Goal: Task Accomplishment & Management: Complete application form

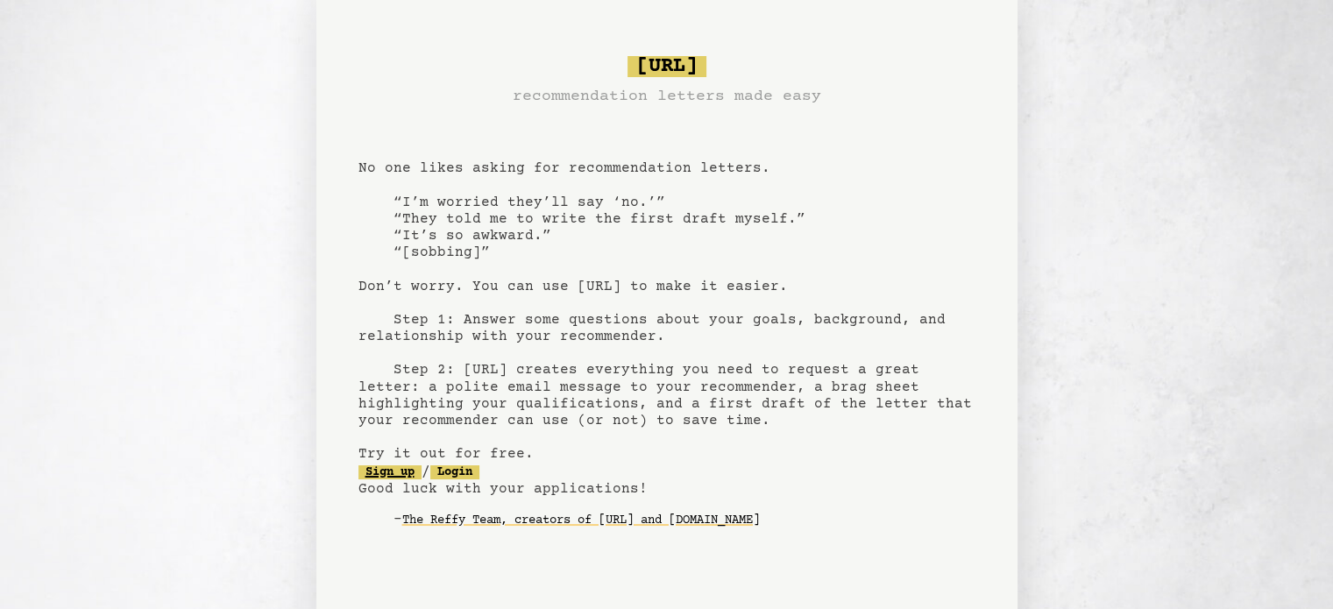
click at [393, 472] on link "Sign up" at bounding box center [390, 473] width 63 height 14
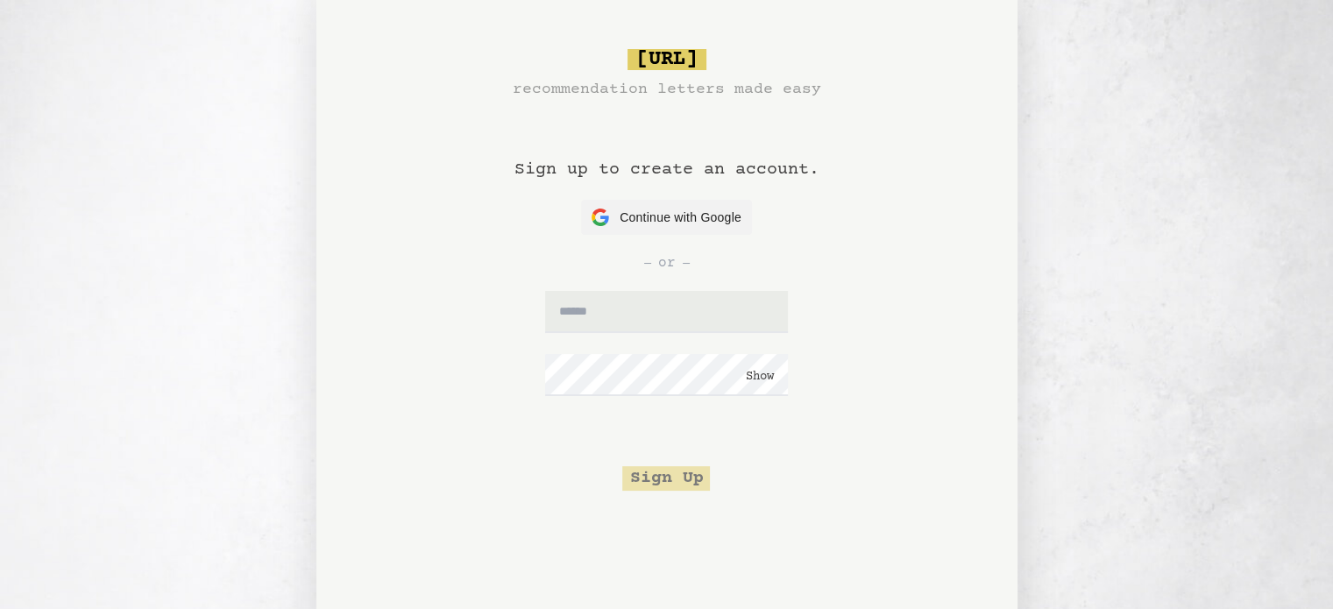
click at [715, 238] on div "or" at bounding box center [667, 263] width 617 height 56
click at [707, 220] on span "Continue with Google" at bounding box center [681, 218] width 122 height 18
click at [888, 41] on div "bragsheet.ai recommendation letters made easy Sign up to create an account. Con…" at bounding box center [666, 329] width 701 height 658
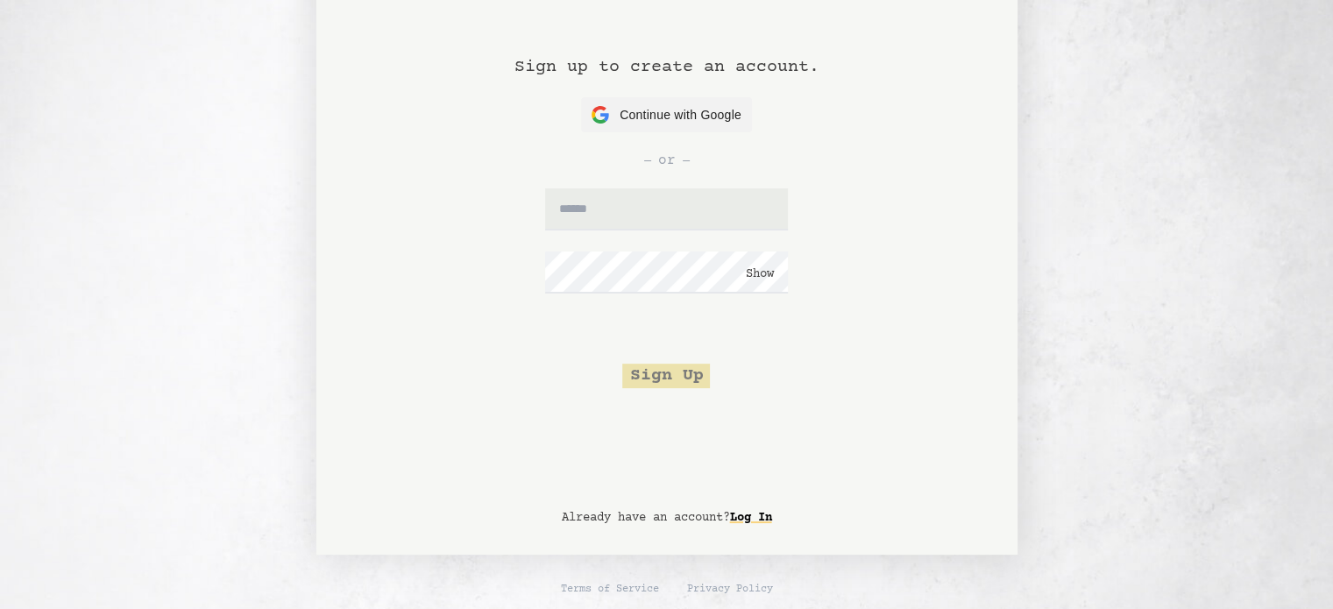
scroll to position [104, 0]
click at [684, 213] on input "text" at bounding box center [666, 208] width 243 height 42
type input "**********"
click button "Show" at bounding box center [760, 273] width 28 height 18
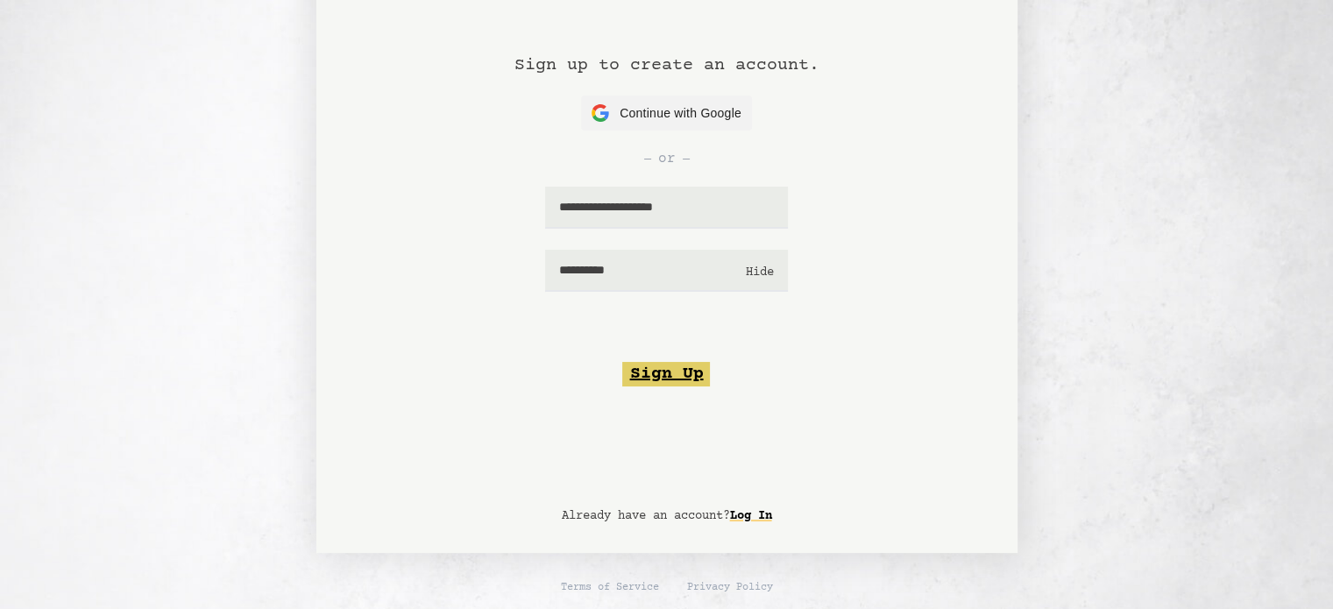
click at [659, 384] on button "Sign Up" at bounding box center [666, 374] width 88 height 25
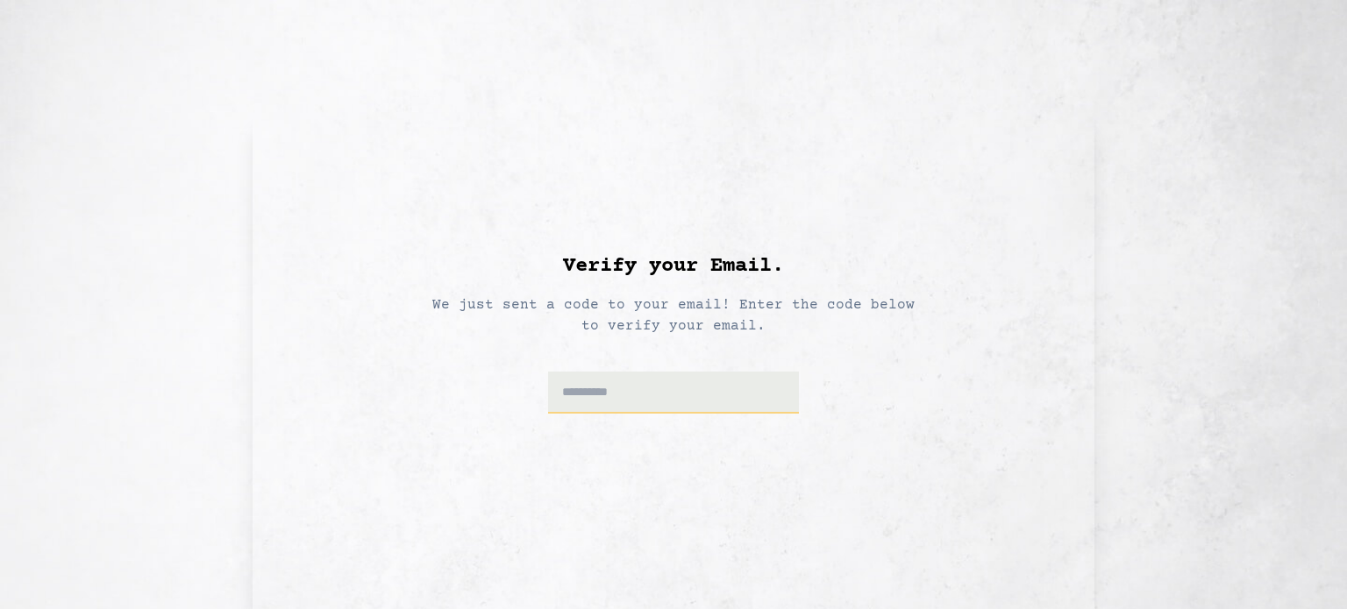
click at [660, 384] on input at bounding box center [674, 393] width 252 height 42
paste input "******"
type input "******"
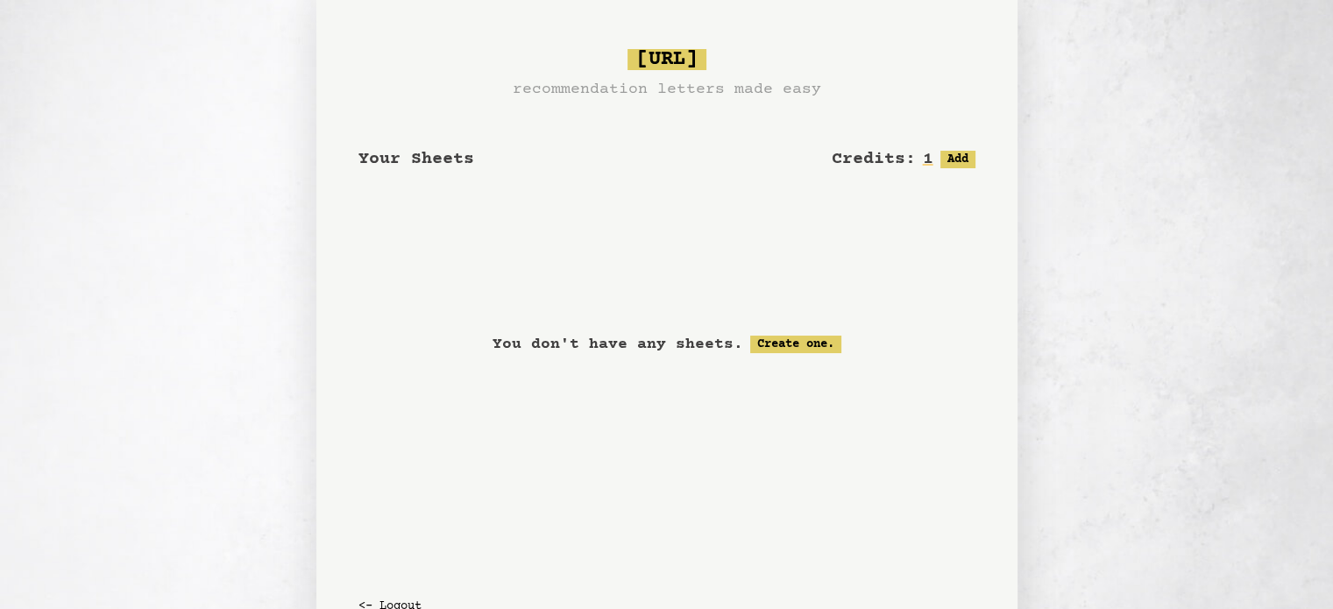
click at [793, 362] on div "You don't have any sheets. Create one." at bounding box center [667, 344] width 617 height 219
click at [793, 344] on link "Create one." at bounding box center [795, 345] width 91 height 18
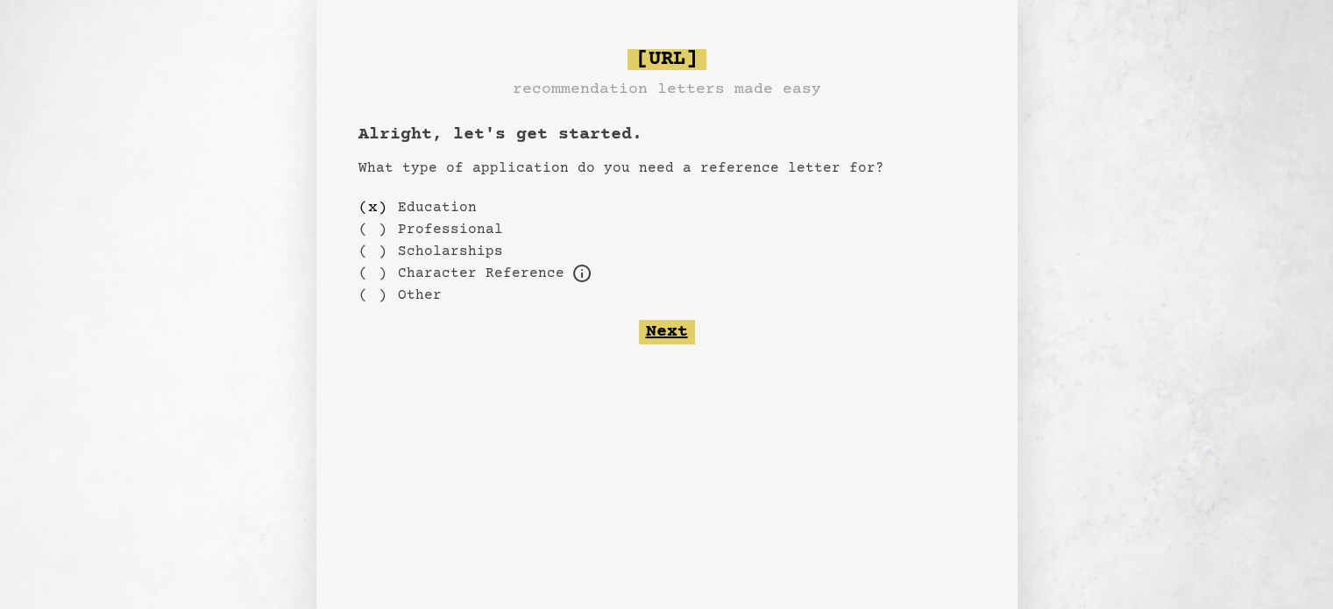
click at [671, 339] on button "Next" at bounding box center [667, 332] width 56 height 25
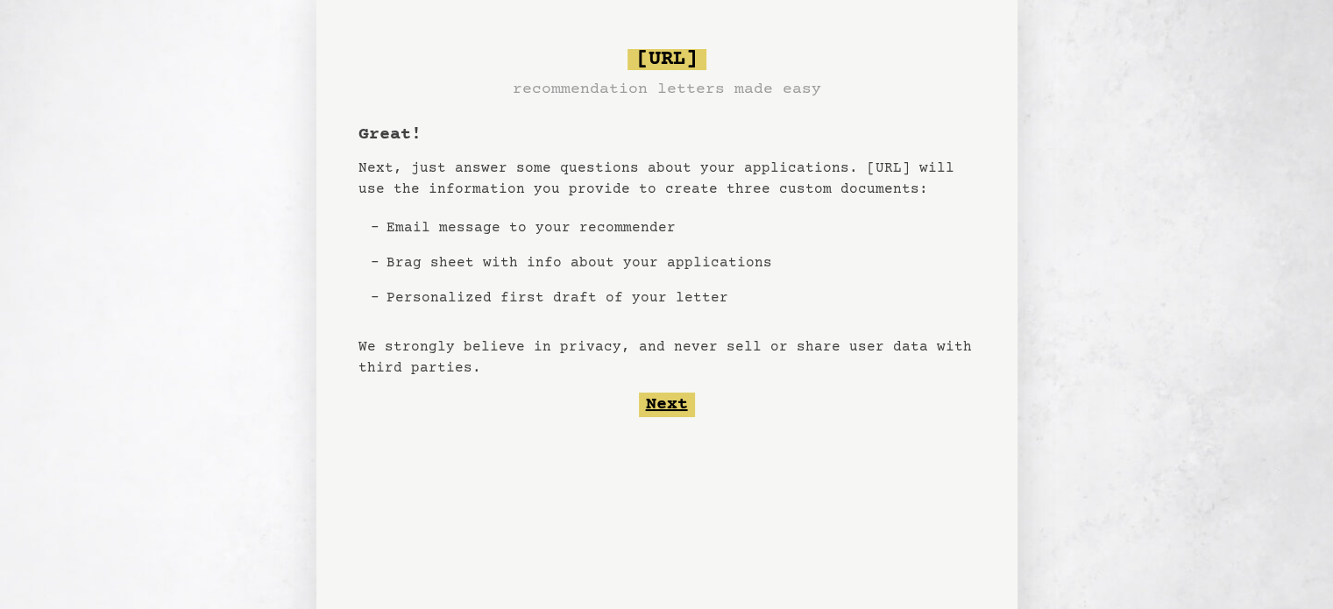
click at [679, 399] on button "Next" at bounding box center [667, 405] width 56 height 25
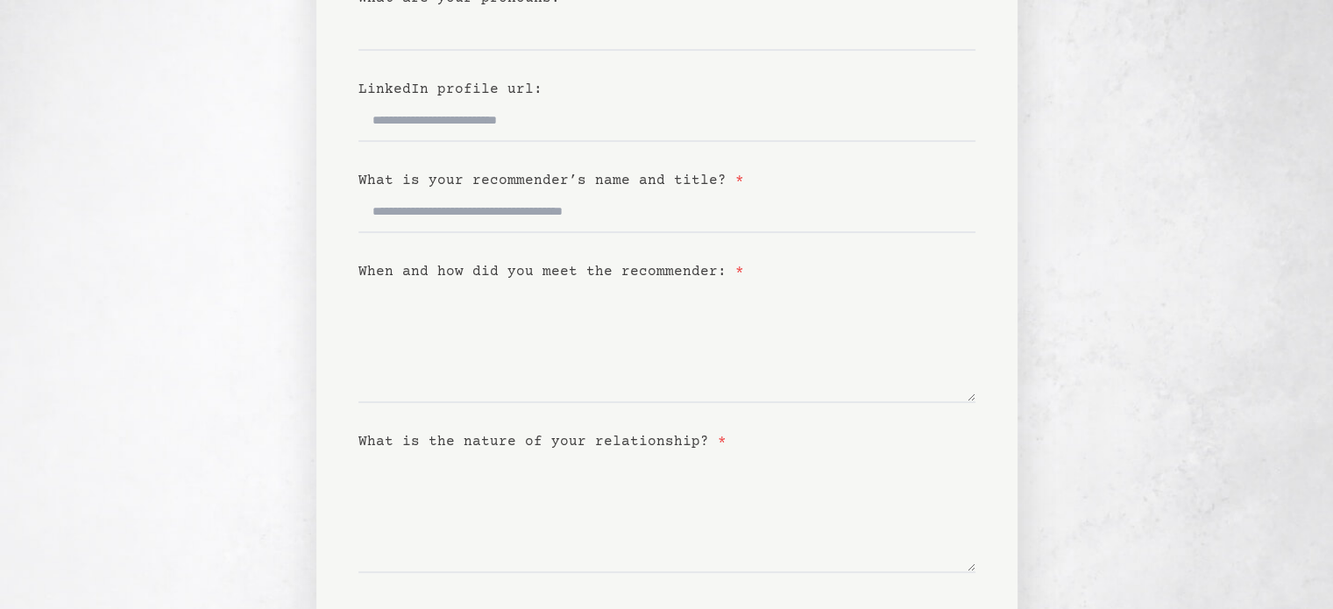
scroll to position [410, 0]
